Goal: Information Seeking & Learning: Learn about a topic

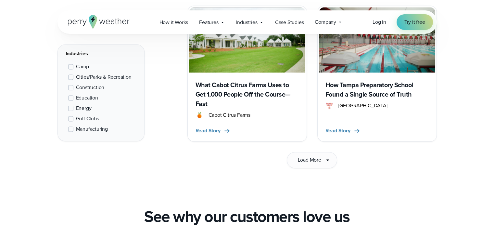
scroll to position [1073, 0]
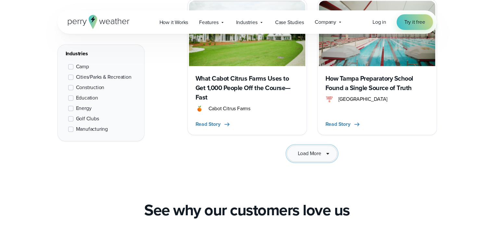
click at [320, 150] on span "Load More" at bounding box center [309, 154] width 23 height 8
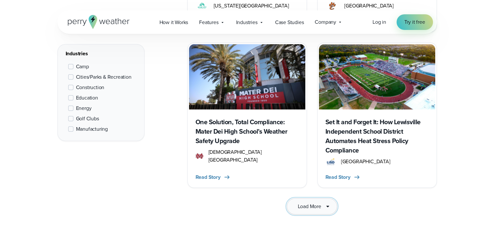
scroll to position [1950, 0]
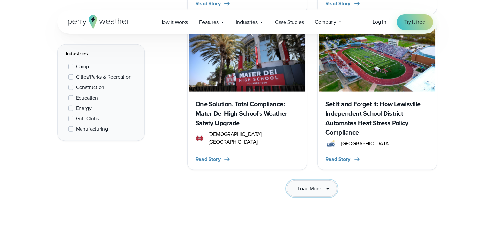
click at [314, 185] on span "Load More" at bounding box center [309, 189] width 23 height 8
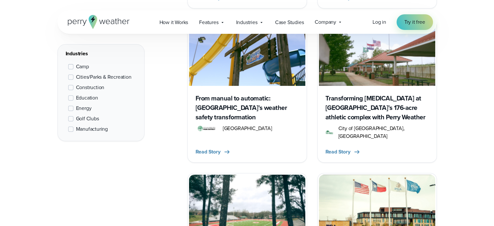
scroll to position [2860, 0]
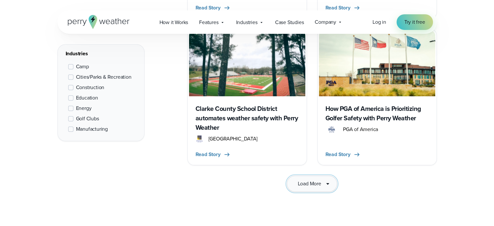
click at [302, 180] on span "Load More" at bounding box center [309, 184] width 23 height 8
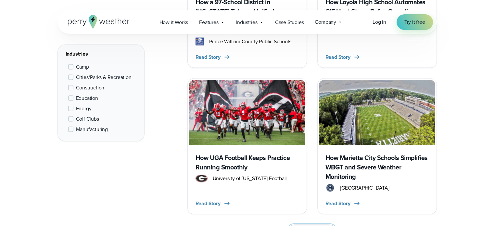
scroll to position [3770, 0]
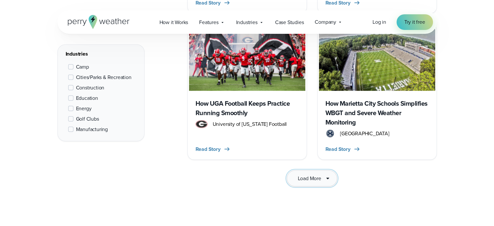
click at [307, 175] on span "Load More" at bounding box center [309, 179] width 23 height 8
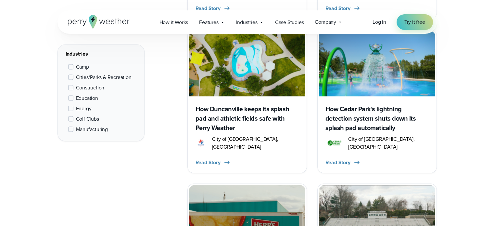
scroll to position [1333, 0]
